Goal: Task Accomplishment & Management: Use online tool/utility

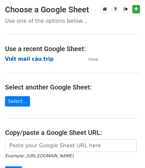
click at [42, 59] on strong "Viết mail câu trip" at bounding box center [29, 59] width 49 height 6
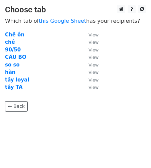
click at [14, 71] on td "hàn" at bounding box center [43, 73] width 77 height 8
click at [12, 71] on strong "hàn" at bounding box center [10, 72] width 10 height 6
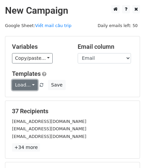
click at [28, 87] on link "Load..." at bounding box center [25, 85] width 26 height 10
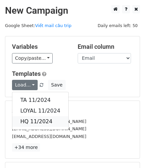
click at [48, 118] on link "HQ 11/2024" at bounding box center [40, 121] width 56 height 11
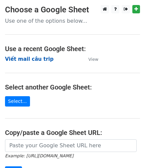
click at [25, 59] on strong "Viết mail câu trip" at bounding box center [29, 59] width 49 height 6
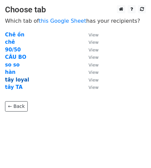
click at [18, 80] on strong "tây loyal" at bounding box center [17, 80] width 24 height 6
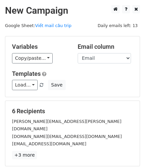
click at [34, 83] on span "Load... HQ 11/2024 TA 11/2024 LOYAL 11/2024" at bounding box center [28, 85] width 33 height 6
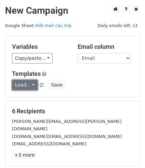
click at [28, 83] on link "Load..." at bounding box center [25, 85] width 26 height 10
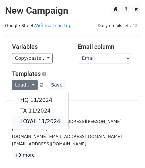
click at [46, 120] on link "LOYAL 11/2024" at bounding box center [40, 121] width 56 height 11
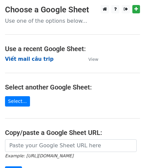
click at [28, 59] on strong "Viết mail câu trip" at bounding box center [29, 59] width 49 height 6
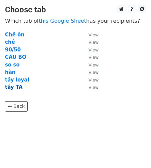
click at [11, 86] on strong "tây TA" at bounding box center [14, 87] width 18 height 6
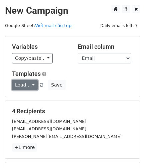
click at [25, 87] on link "Load..." at bounding box center [25, 85] width 26 height 10
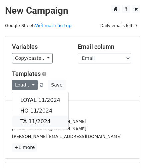
click at [37, 120] on link "TA 11/2024" at bounding box center [40, 121] width 56 height 11
